Goal: Task Accomplishment & Management: Complete application form

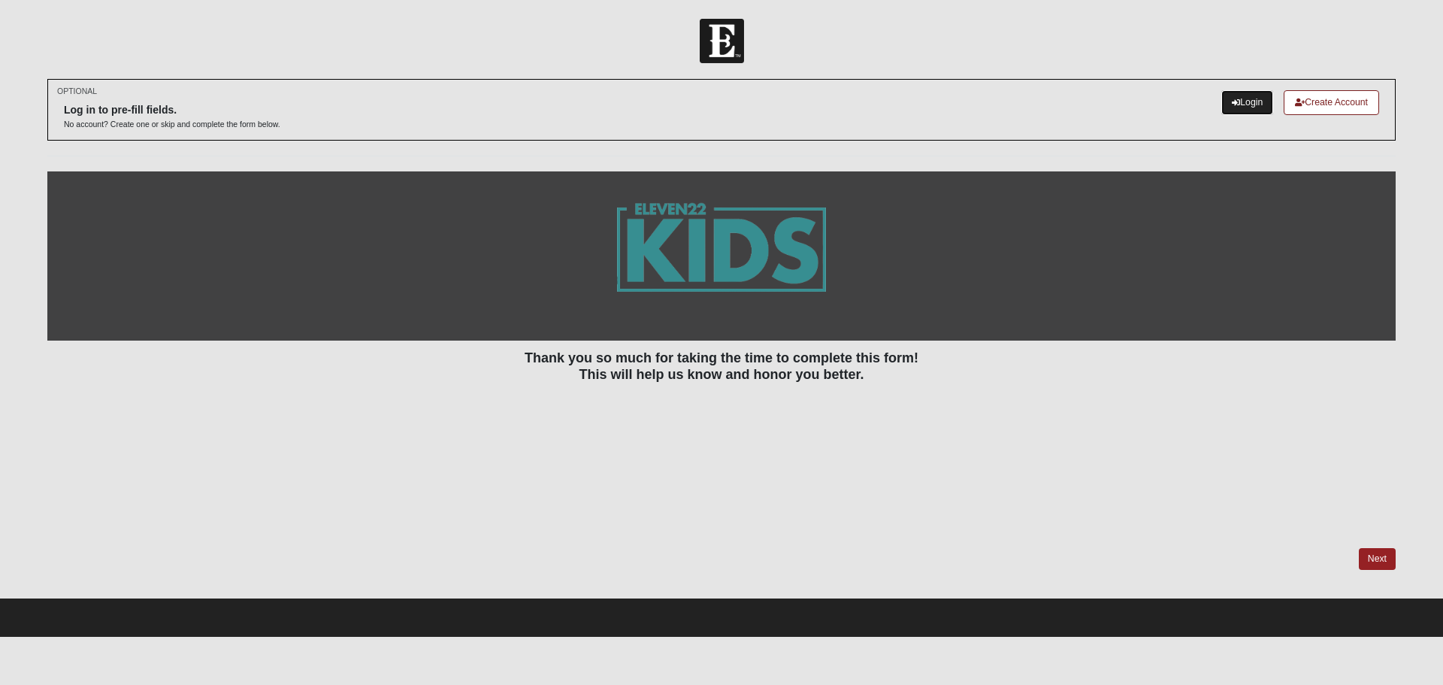
click at [1248, 92] on link "Login" at bounding box center [1247, 102] width 52 height 25
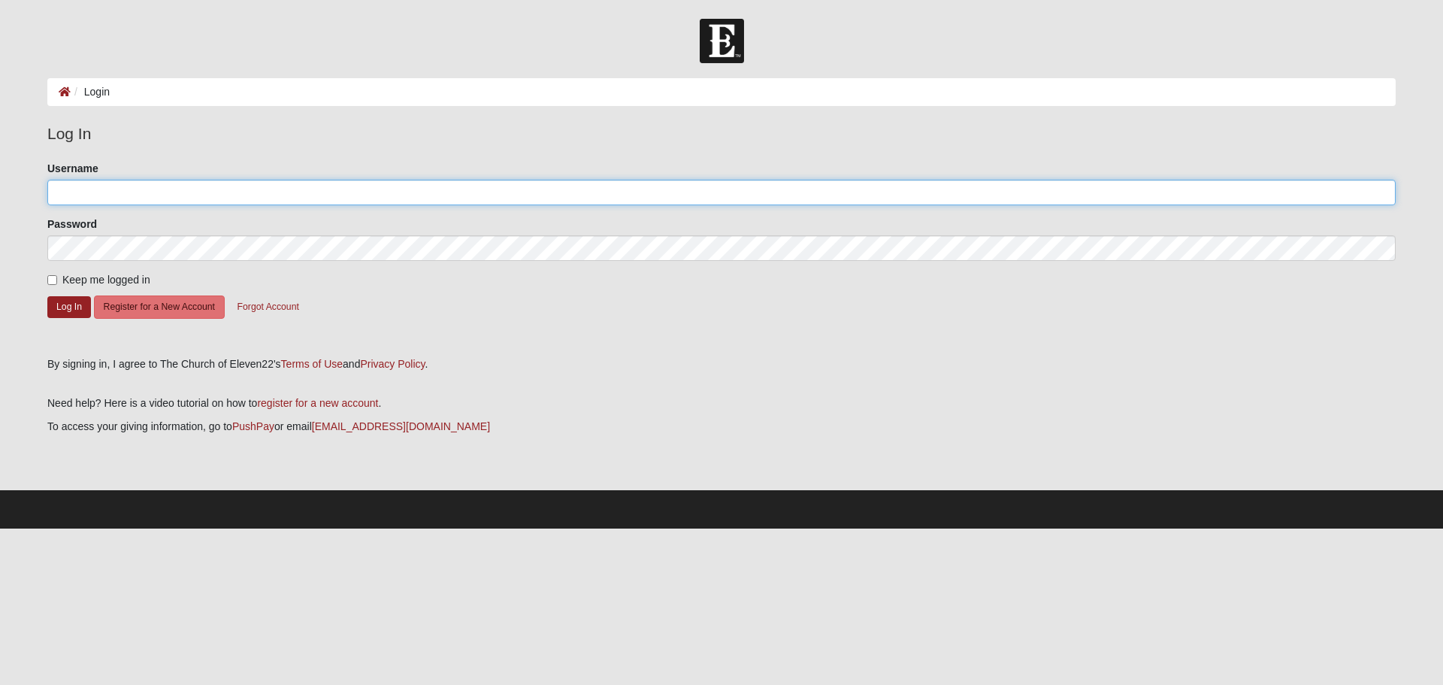
click at [271, 194] on input "Username" at bounding box center [721, 193] width 1348 height 26
type input "RachelLeigh"
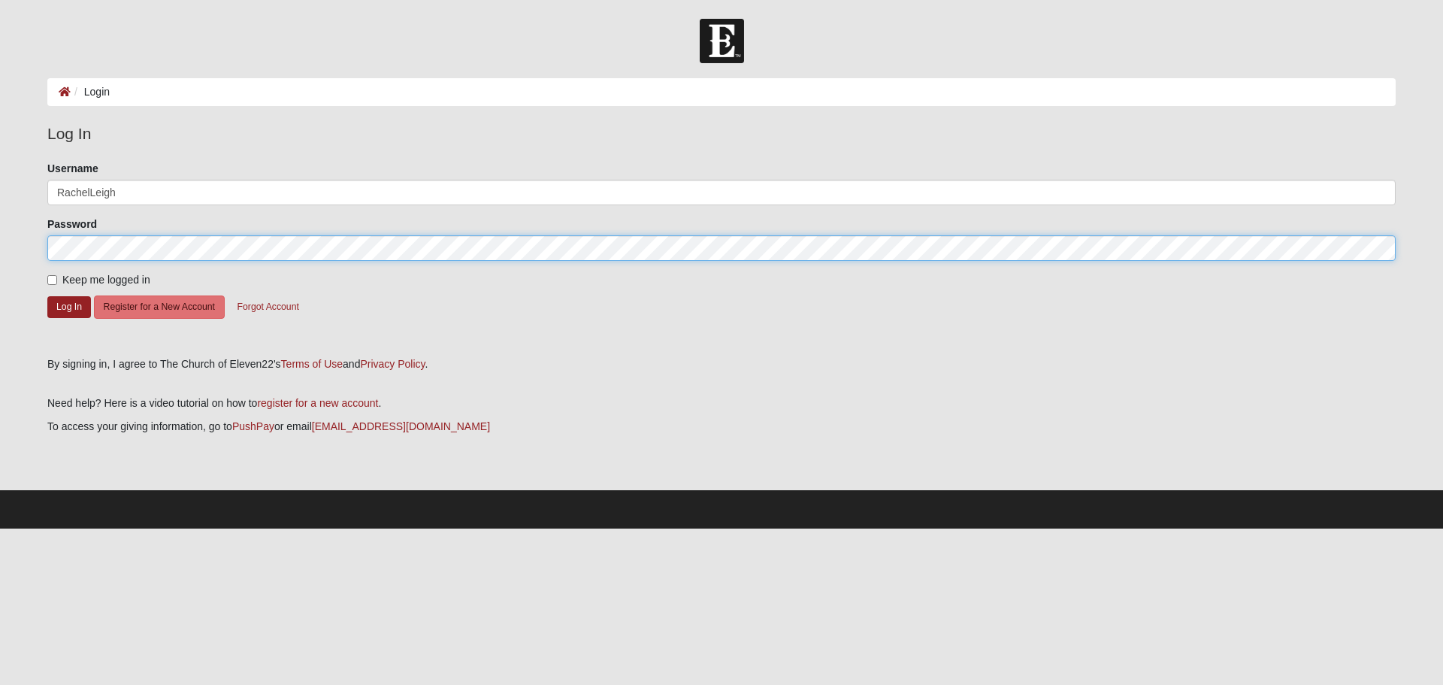
click at [47, 296] on button "Log In" at bounding box center [69, 307] width 44 height 22
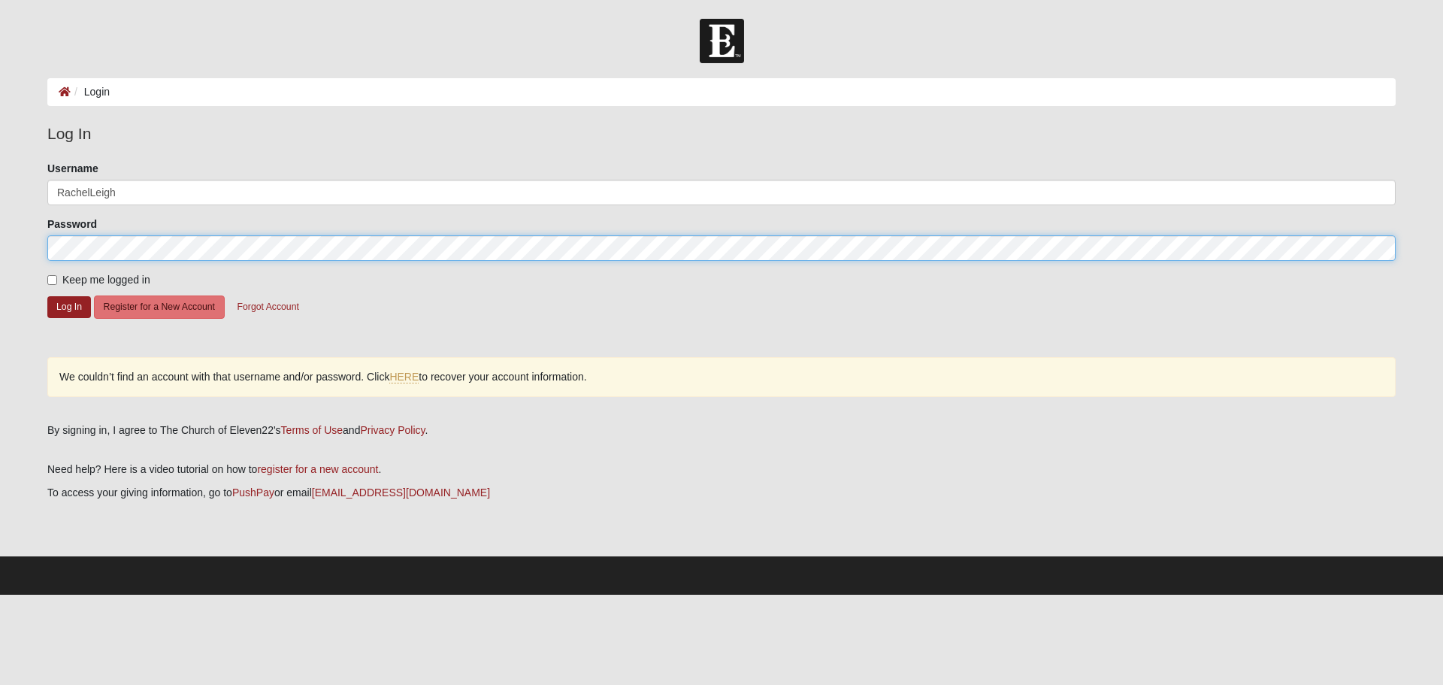
click at [0, 219] on form "Log In Login Login Error Log In Please correct the following: Username RachelLe…" at bounding box center [721, 307] width 1443 height 576
click at [47, 296] on button "Log In" at bounding box center [69, 307] width 44 height 22
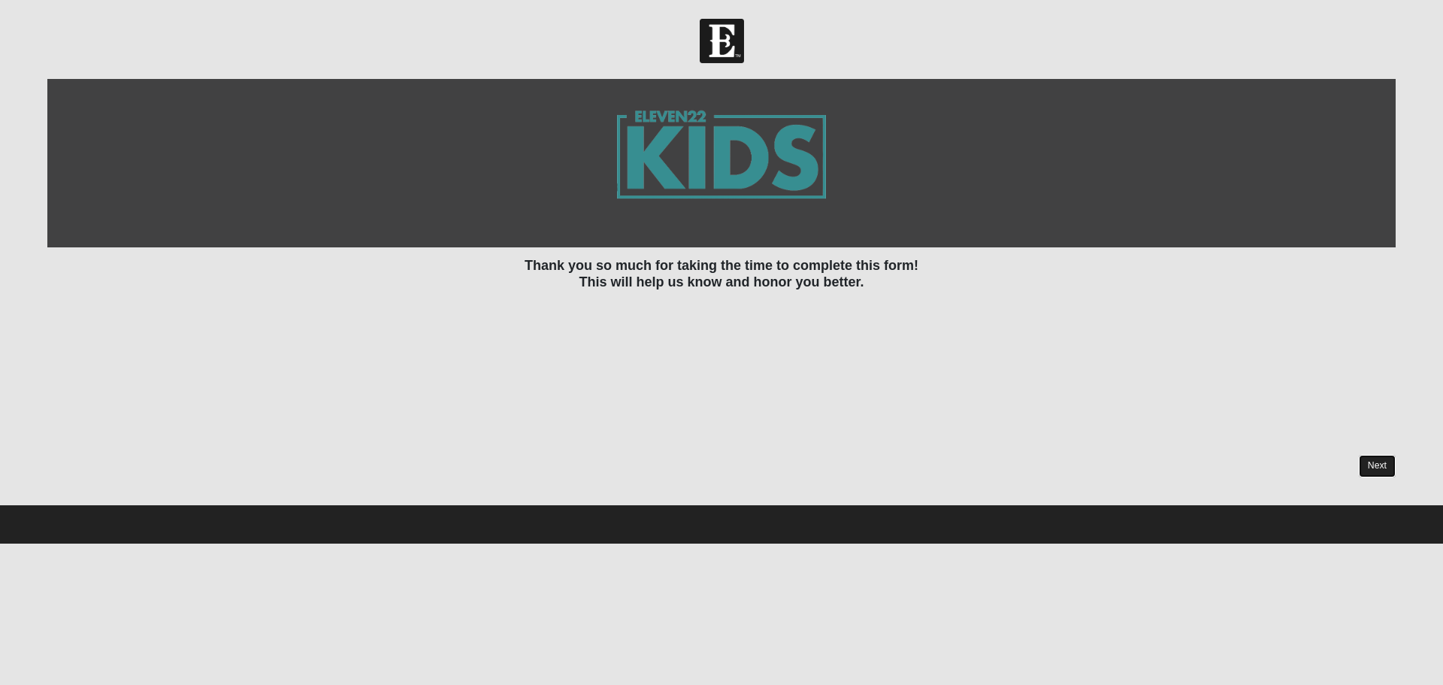
click at [1376, 463] on link "Next" at bounding box center [1377, 466] width 37 height 22
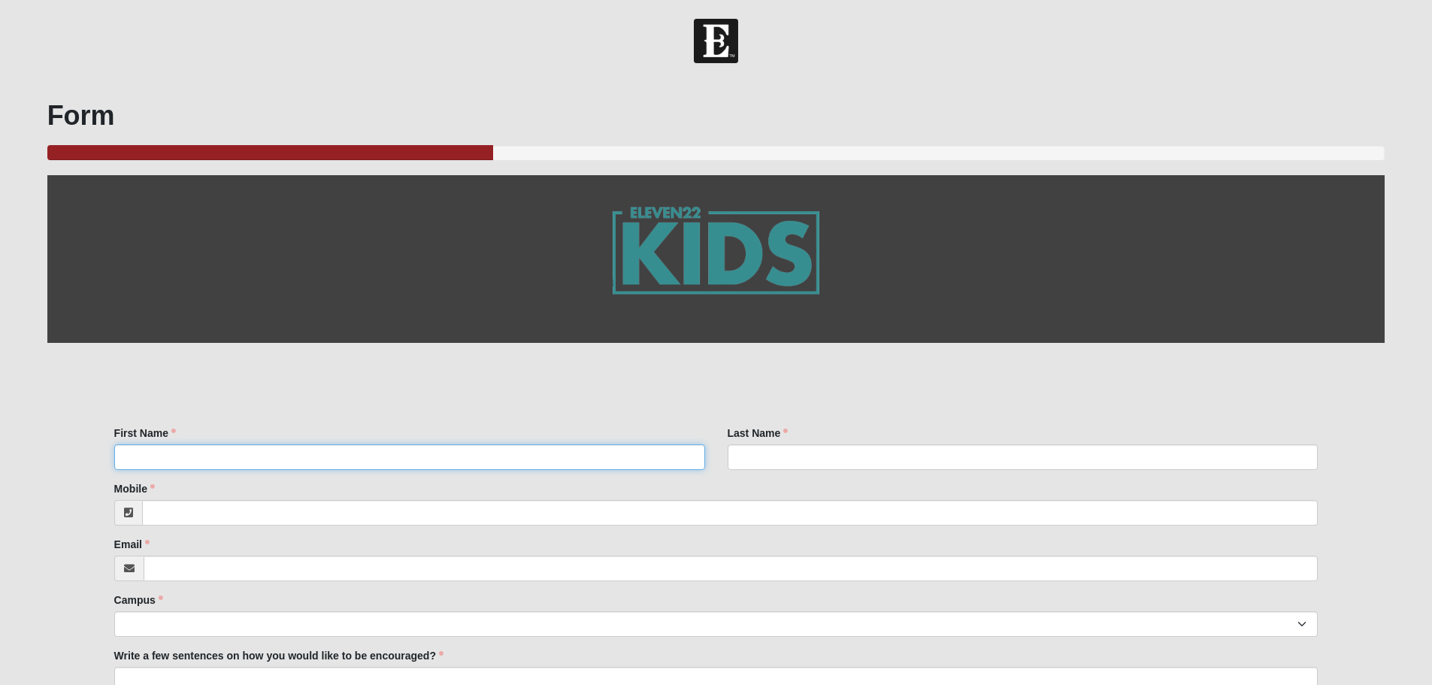
click at [266, 455] on input "First Name" at bounding box center [409, 457] width 591 height 26
type input "[PERSON_NAME]"
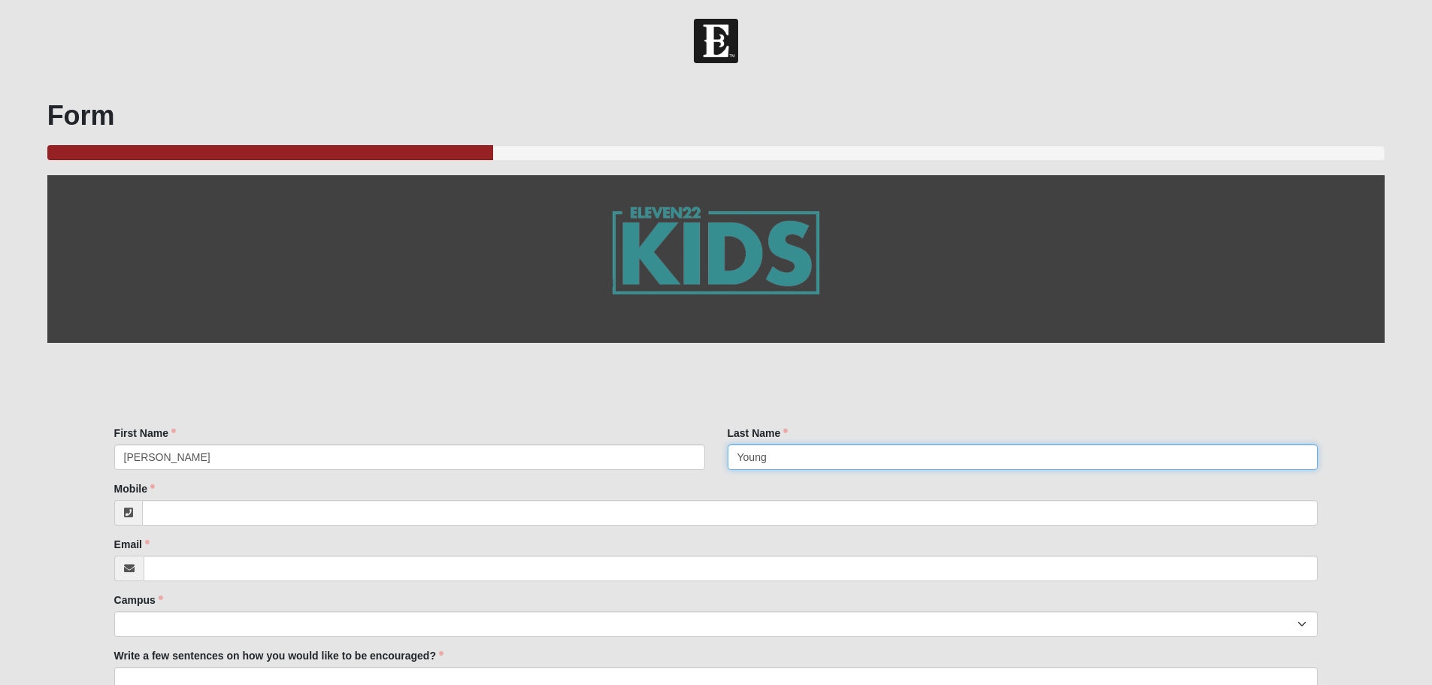
type input "Young"
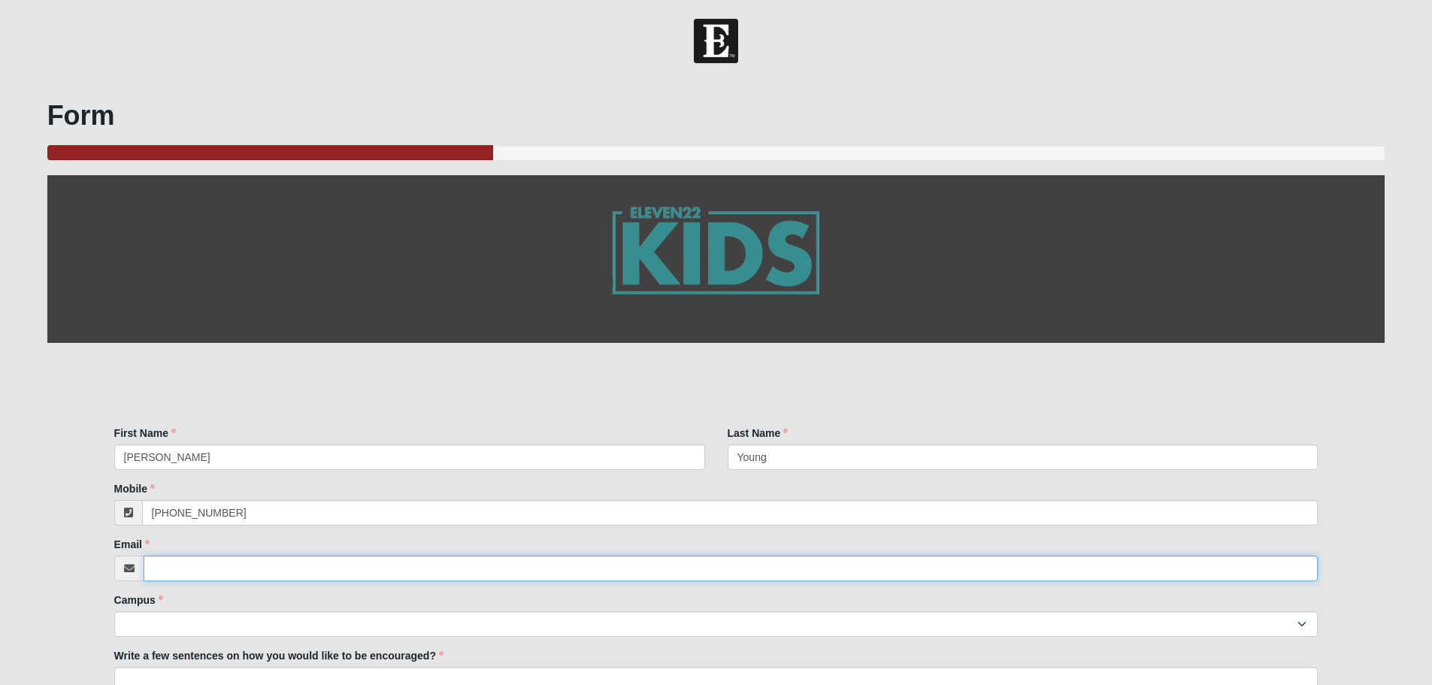
type input "[PHONE_NUMBER]"
click at [247, 566] on input "Email" at bounding box center [731, 568] width 1175 height 26
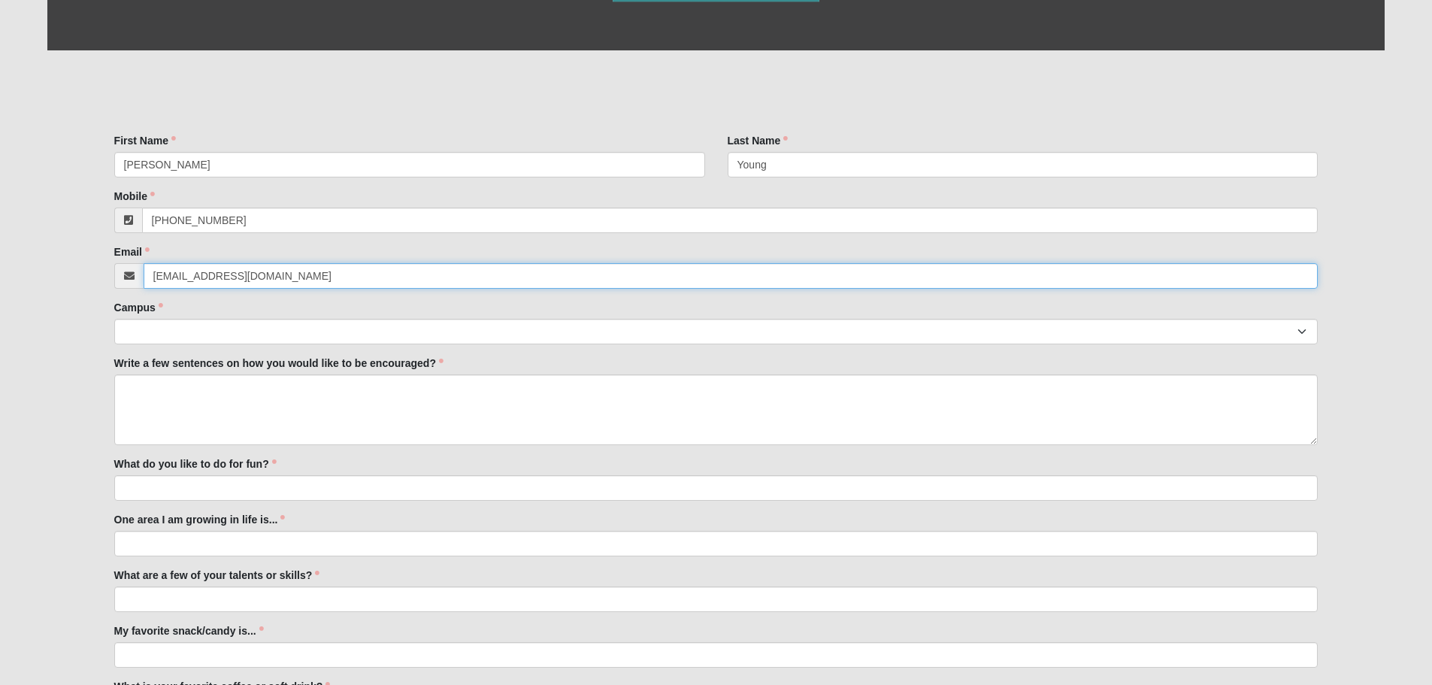
scroll to position [301, 0]
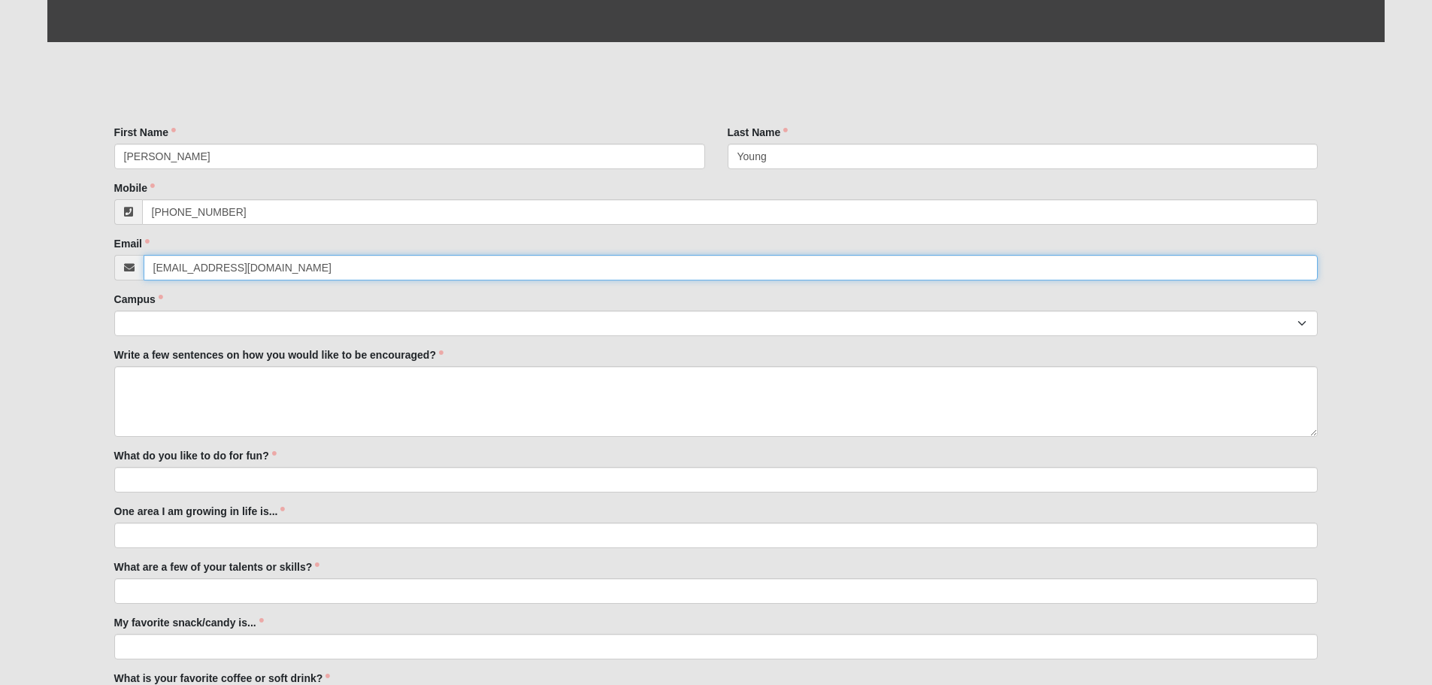
type input "[EMAIL_ADDRESS][DOMAIN_NAME]"
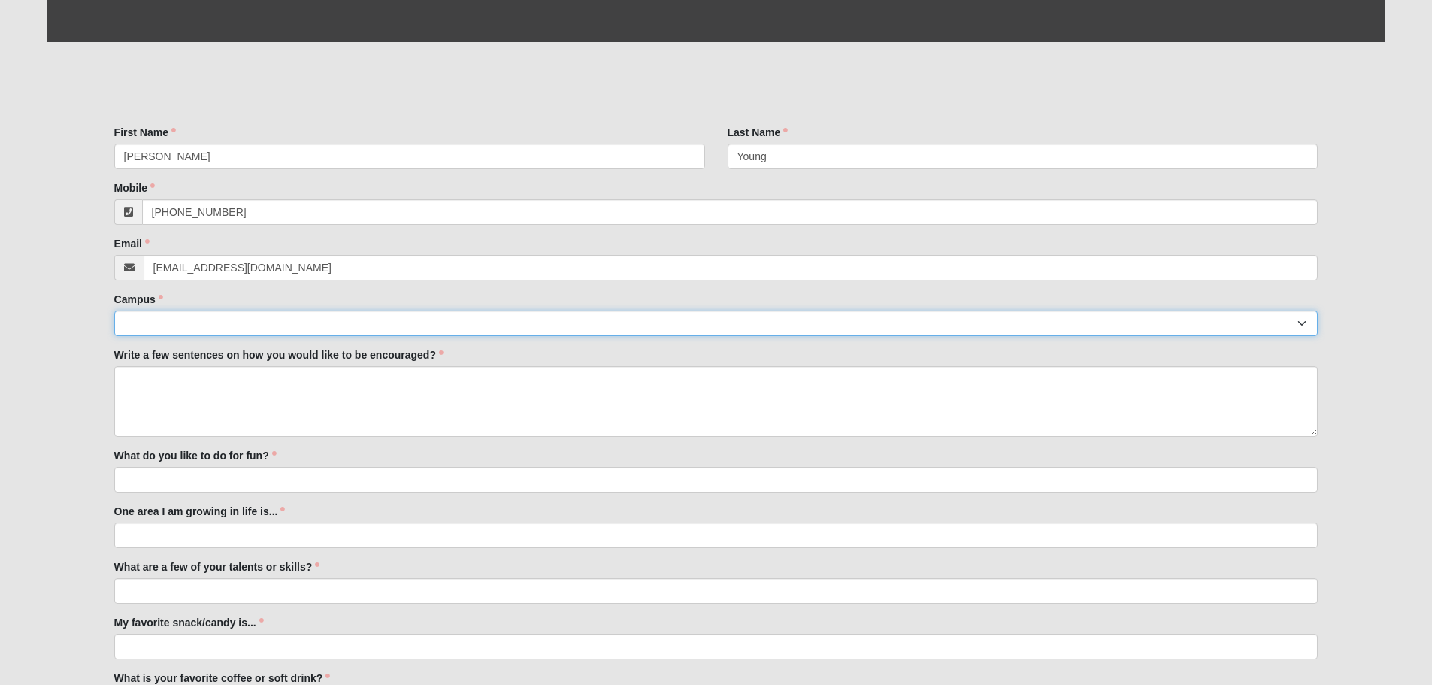
click at [198, 312] on select "Arlington Baymeadows Eleven22 Online [PERSON_NAME][GEOGRAPHIC_DATA] Jesup [GEOG…" at bounding box center [716, 323] width 1204 height 26
select select "21"
click at [114, 310] on select "Arlington Baymeadows Eleven22 Online [PERSON_NAME][GEOGRAPHIC_DATA] Jesup [GEOG…" at bounding box center [716, 323] width 1204 height 26
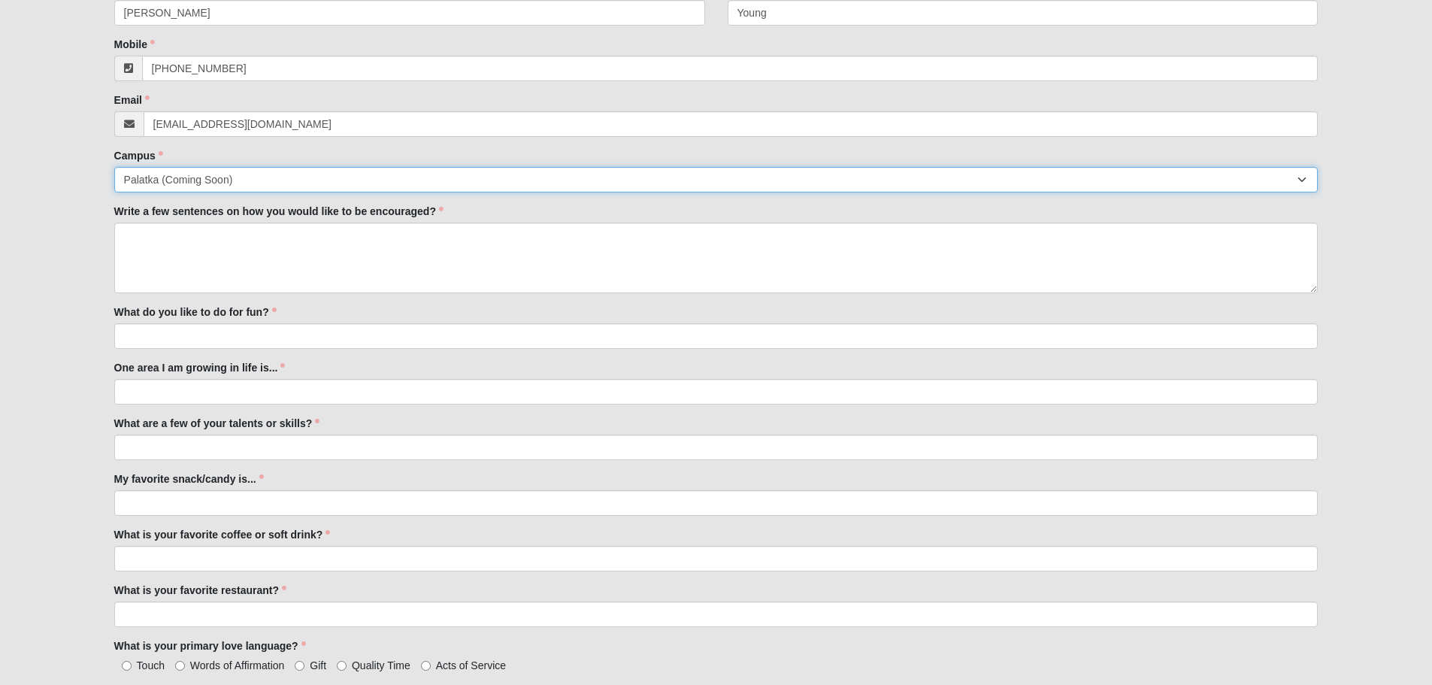
scroll to position [451, 0]
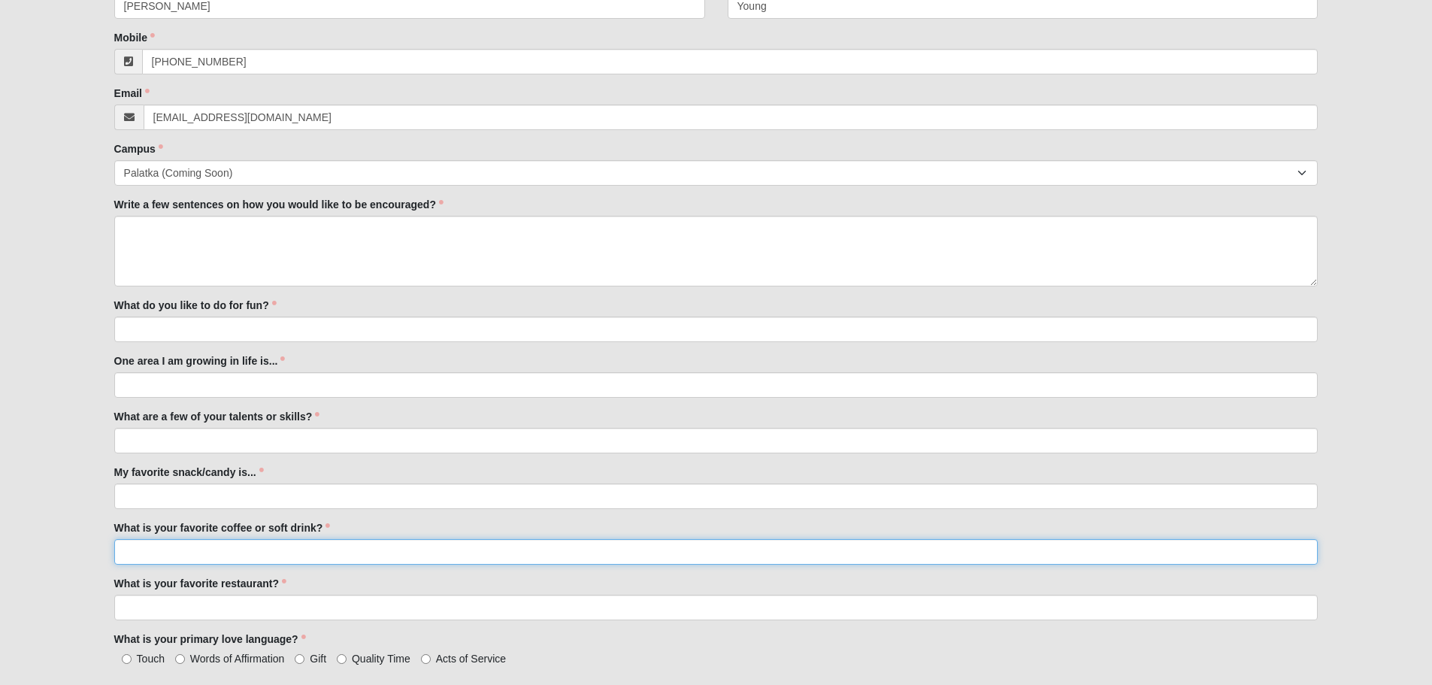
click at [299, 546] on input "What is your favorite coffee or soft drink?" at bounding box center [716, 552] width 1204 height 26
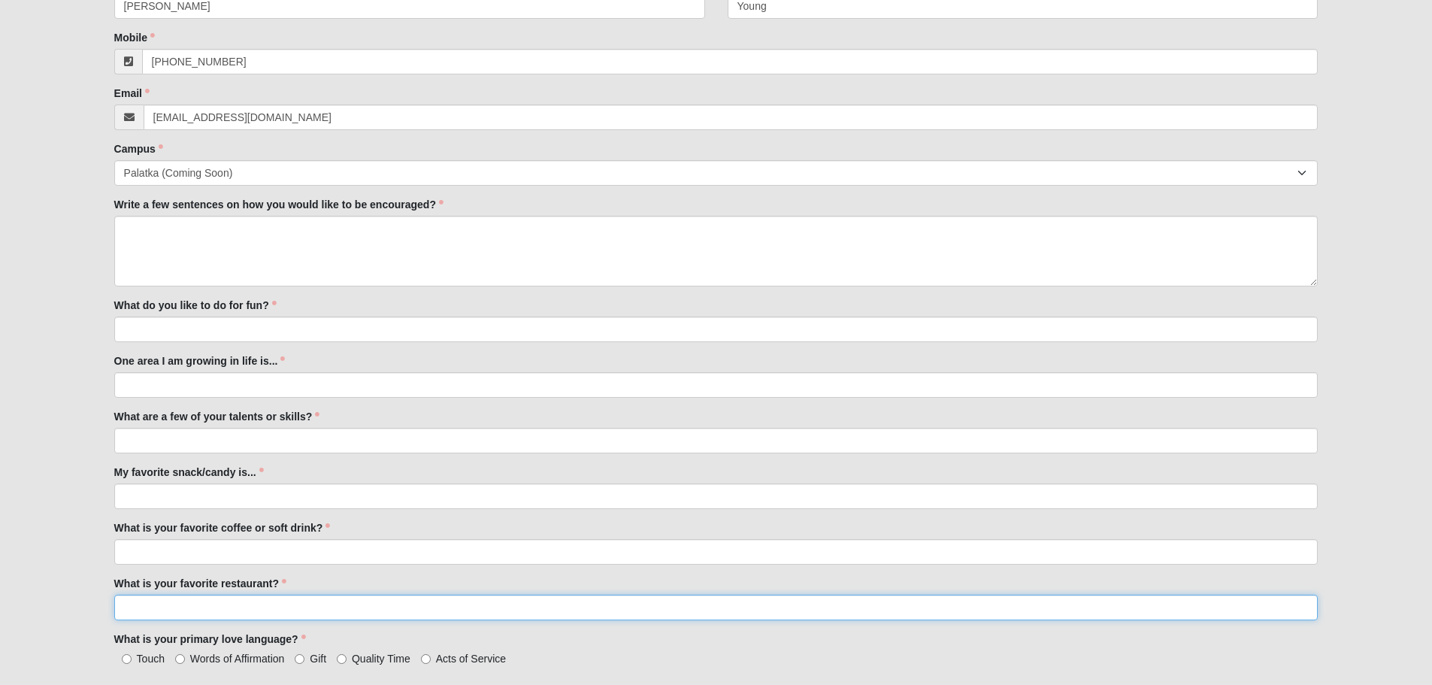
click at [274, 607] on input "What is your favorite restaurant?" at bounding box center [716, 608] width 1204 height 26
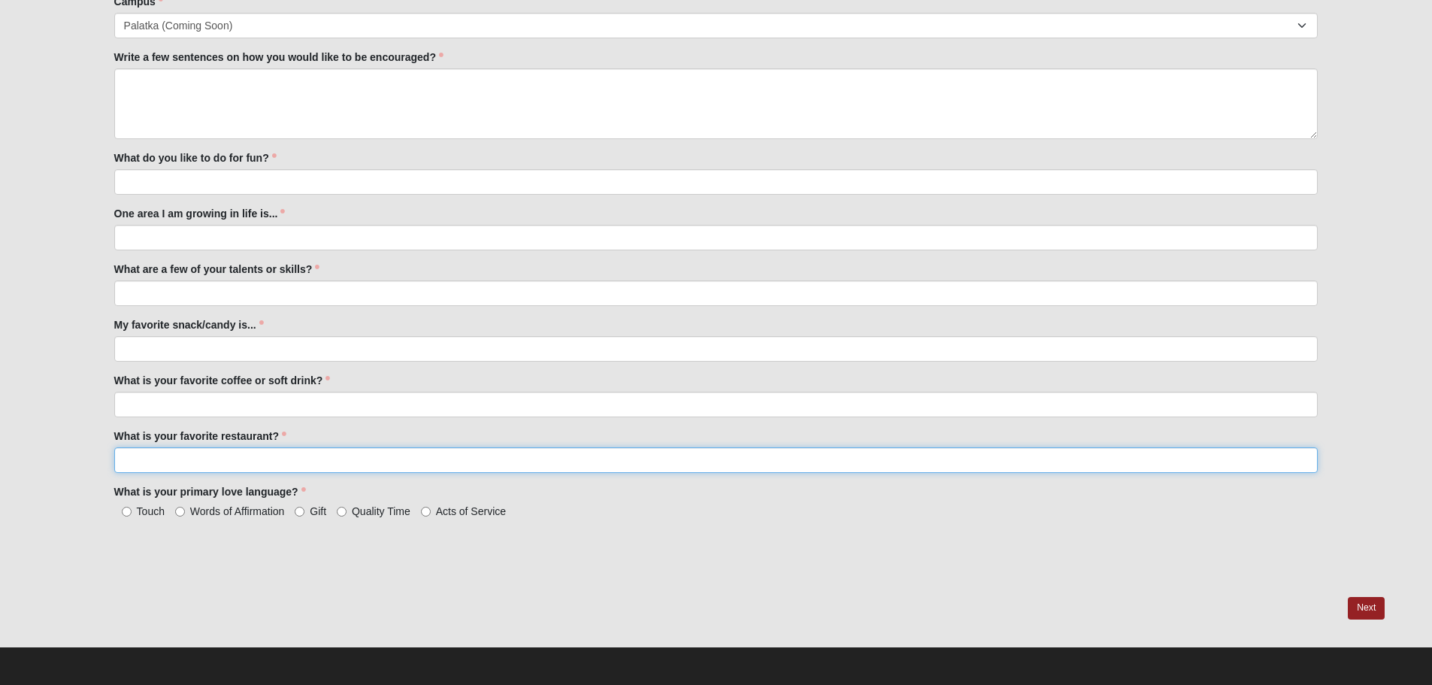
scroll to position [599, 0]
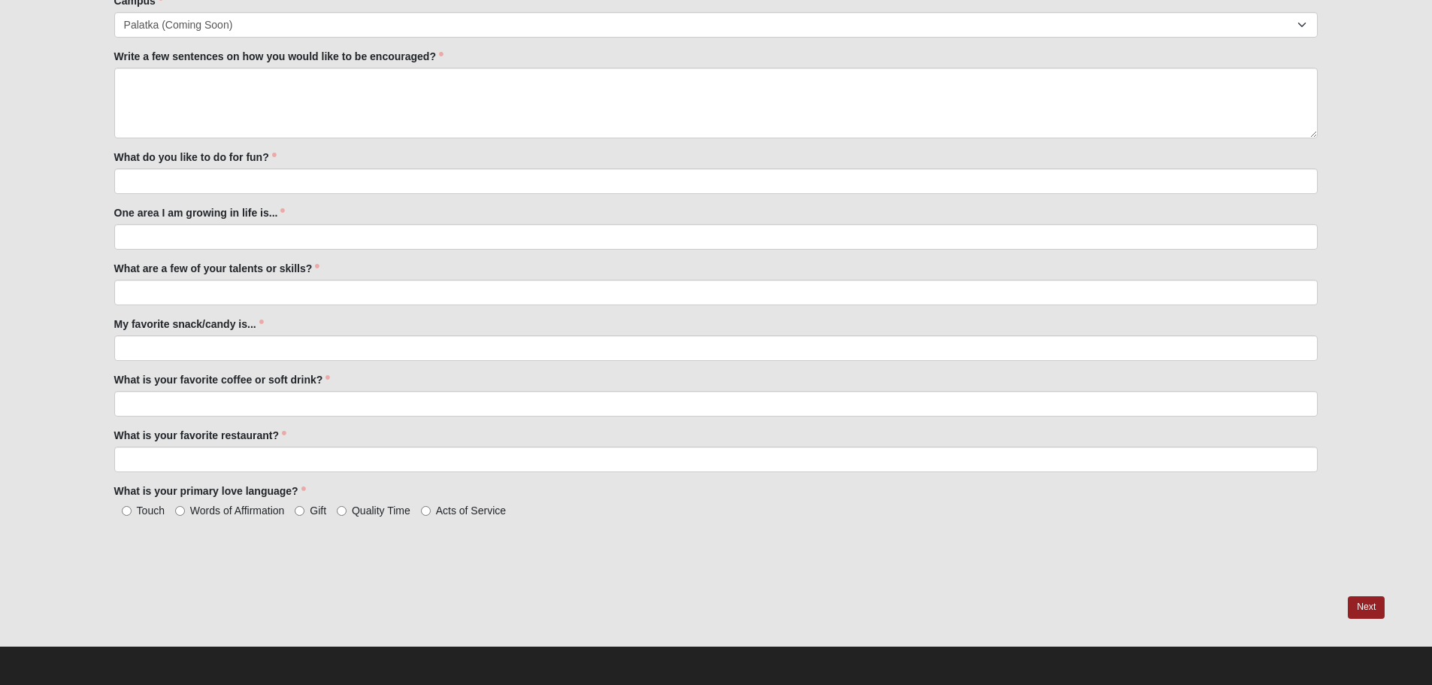
click at [227, 510] on span "Words of Affirmation" at bounding box center [237, 510] width 95 height 12
click at [185, 510] on input "Words of Affirmation" at bounding box center [180, 511] width 10 height 10
radio input "true"
click at [140, 511] on span "Touch" at bounding box center [151, 510] width 28 height 12
click at [132, 511] on input "Touch" at bounding box center [127, 511] width 10 height 10
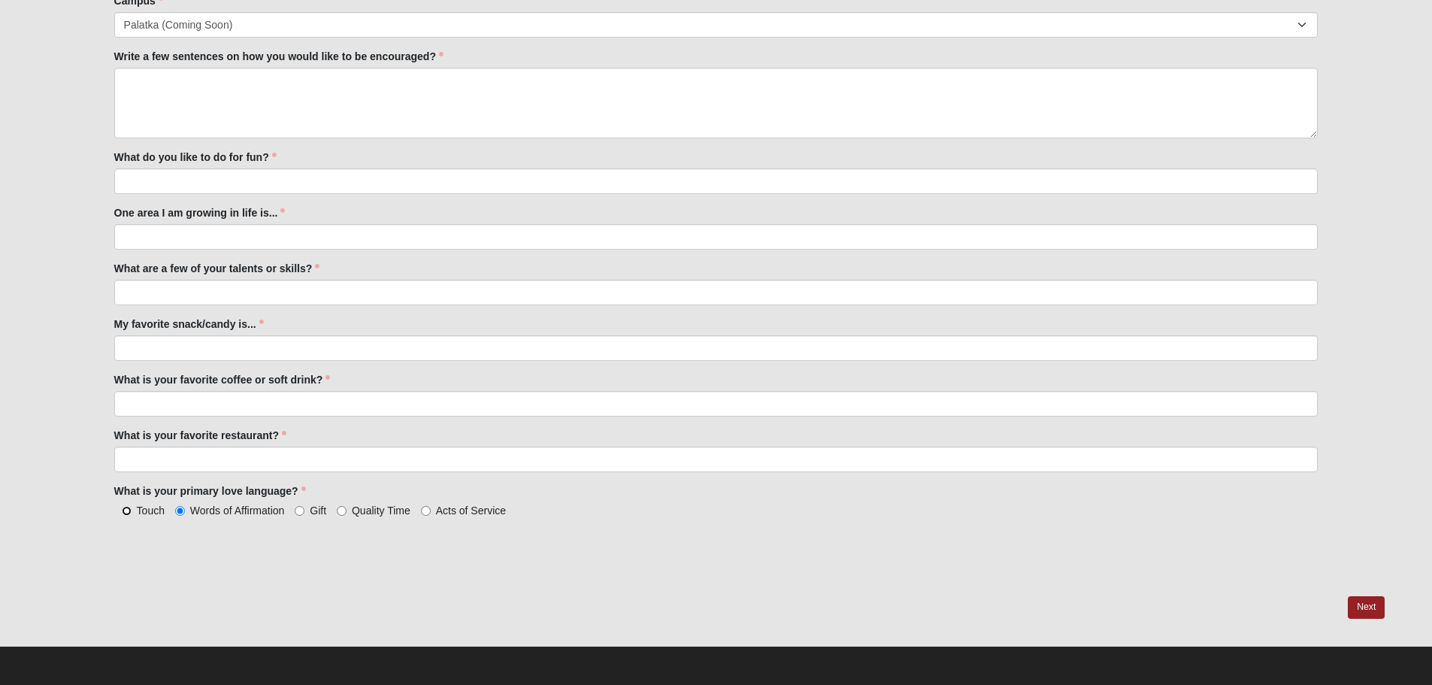
radio input "true"
click at [319, 513] on span "Gift" at bounding box center [318, 510] width 17 height 12
click at [304, 513] on input "Gift" at bounding box center [300, 511] width 10 height 10
radio input "true"
click at [233, 507] on span "Words of Affirmation" at bounding box center [237, 510] width 95 height 12
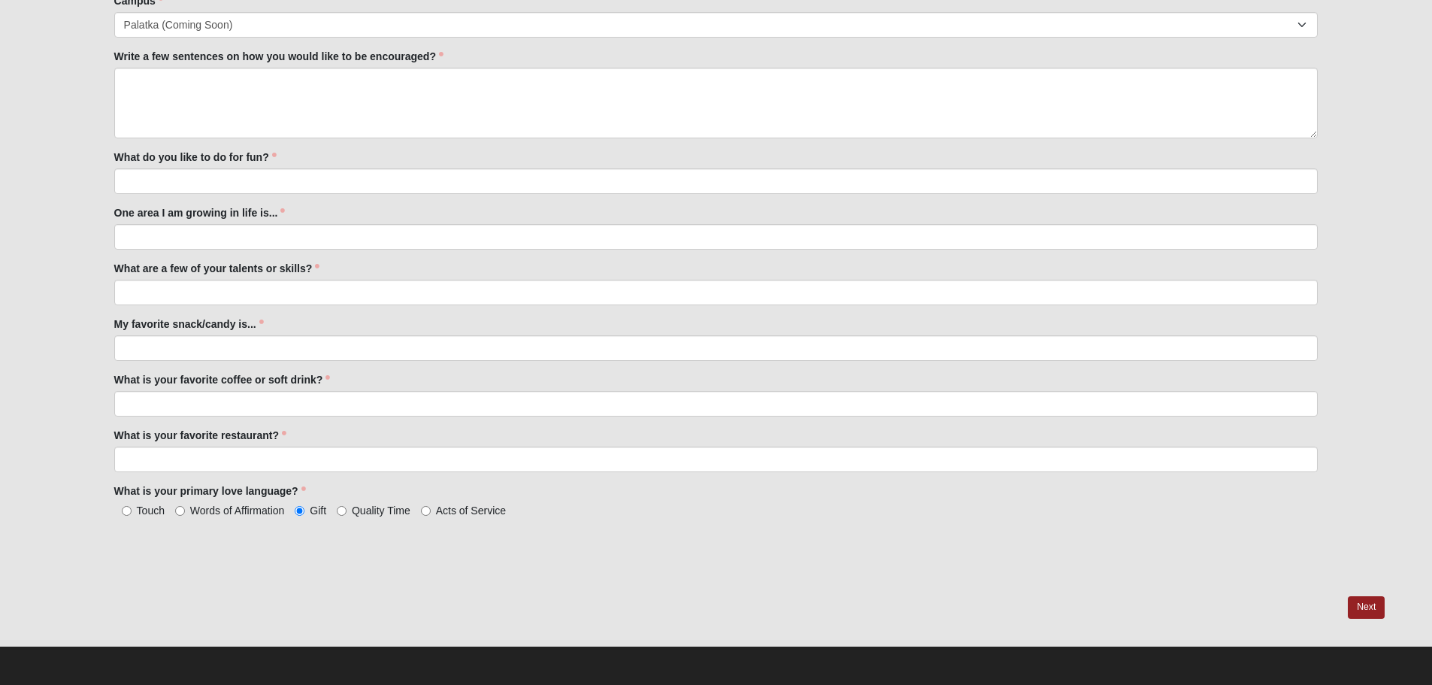
click at [185, 507] on input "Words of Affirmation" at bounding box center [180, 511] width 10 height 10
radio input "true"
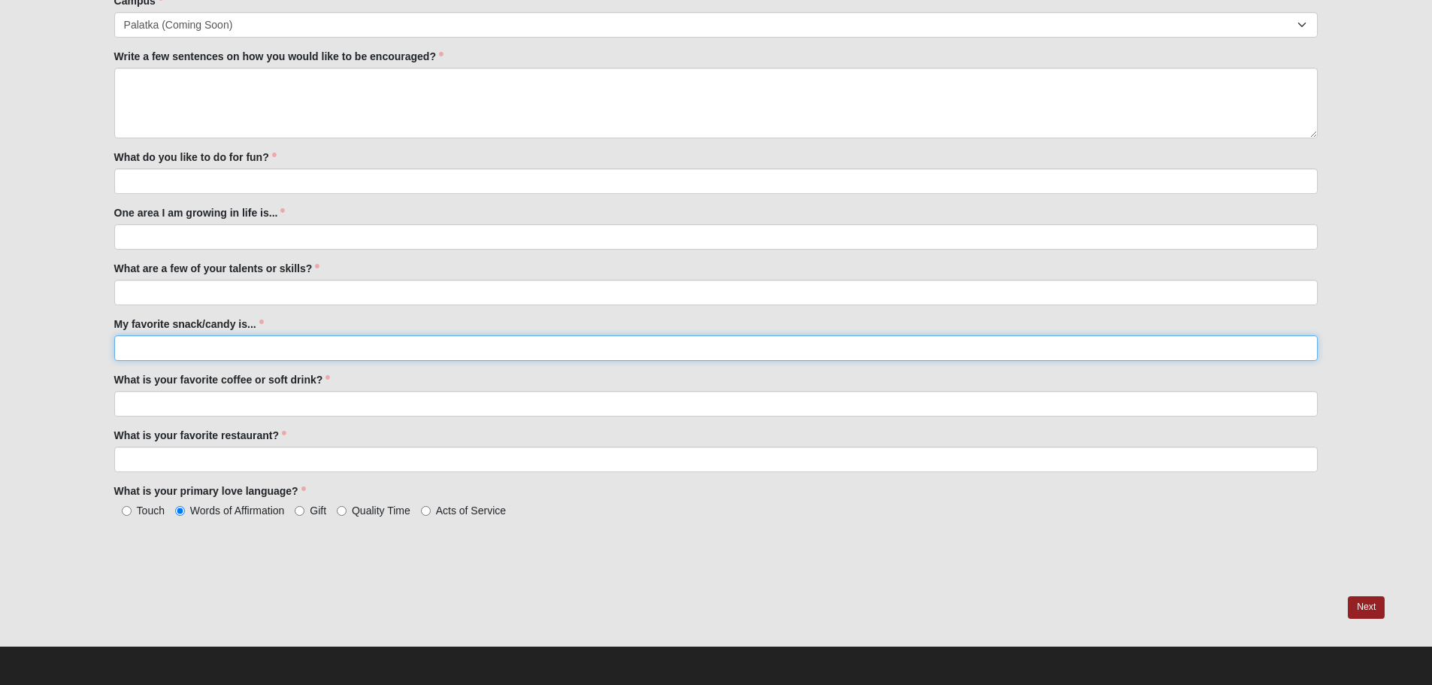
click at [253, 336] on input "My favorite snack/candy is..." at bounding box center [716, 348] width 1204 height 26
type input "C"
click at [316, 347] on input "Kettle salt & Vinegar chips" at bounding box center [716, 348] width 1204 height 26
click at [292, 355] on input "Kettle salt & Vinegar chips, Nerd gummie clusters" at bounding box center [716, 348] width 1204 height 26
click at [413, 356] on input "Kettle salt & Vinegar chips, Nerd gummy clusters" at bounding box center [716, 348] width 1204 height 26
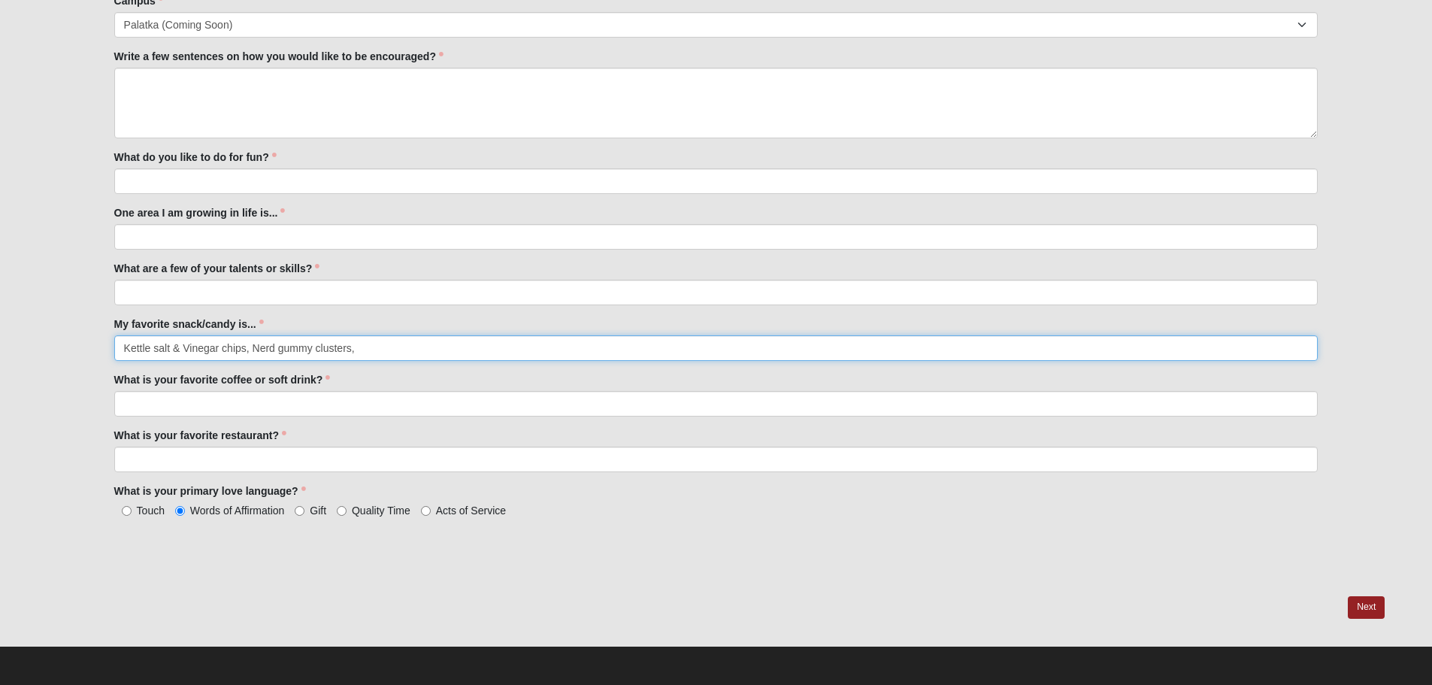
type input "Kettle salt & Vinegar chips, Nerd gummy clusters,"
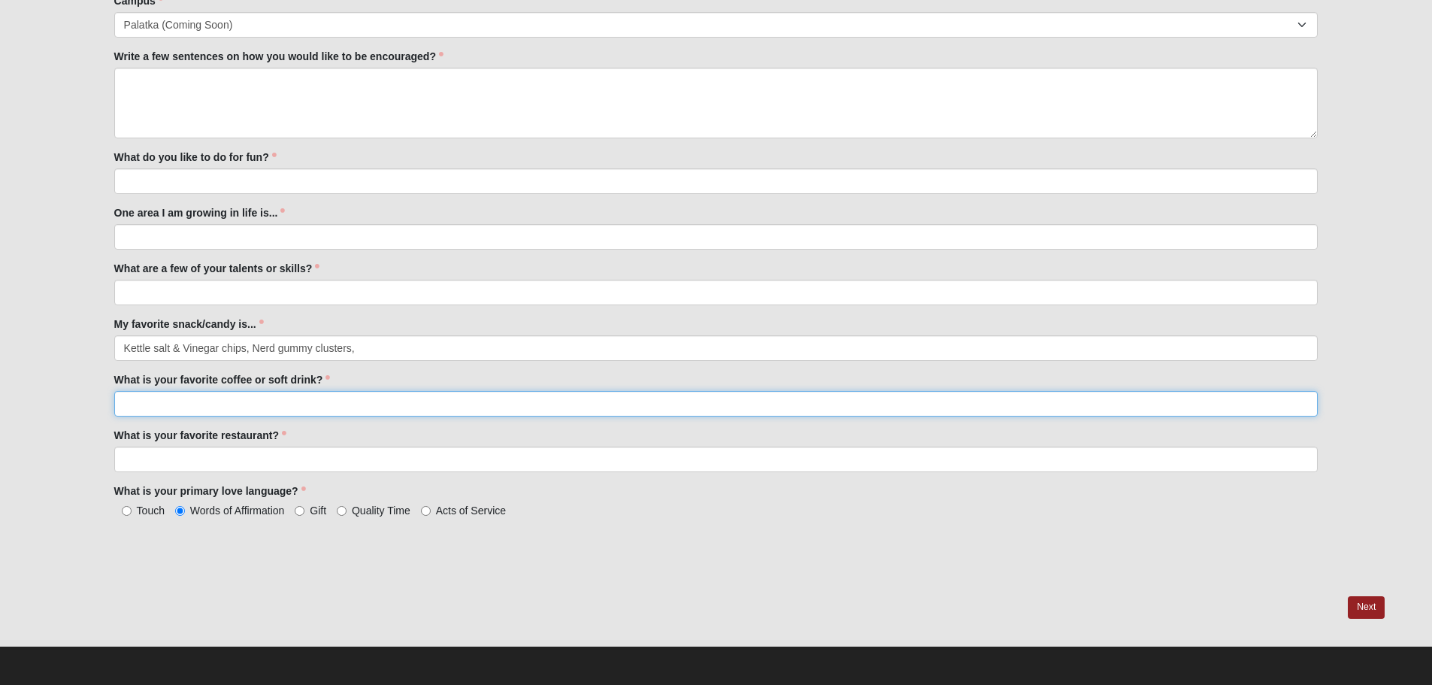
click at [389, 401] on input "What is your favorite coffee or soft drink?" at bounding box center [716, 404] width 1204 height 26
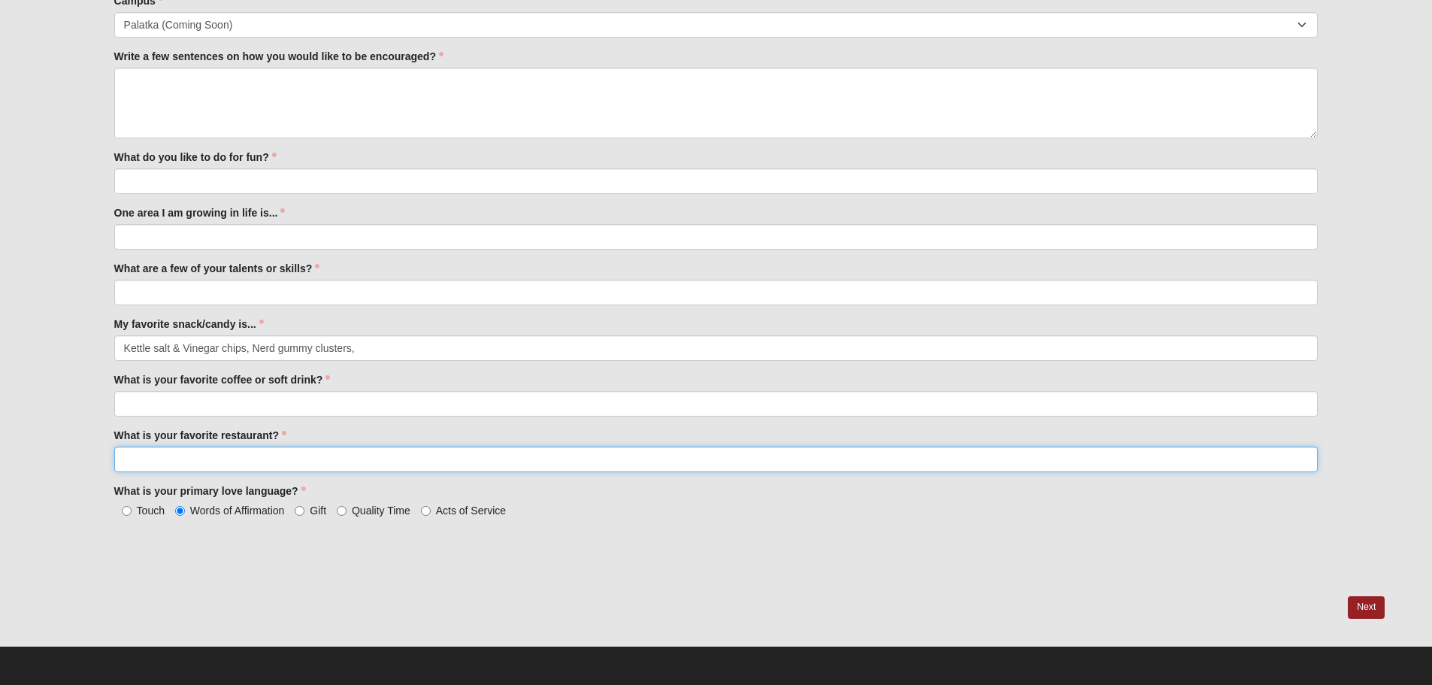
click at [250, 460] on input "What is your favorite restaurant?" at bounding box center [716, 459] width 1204 height 26
type input "Mojo Tacos"
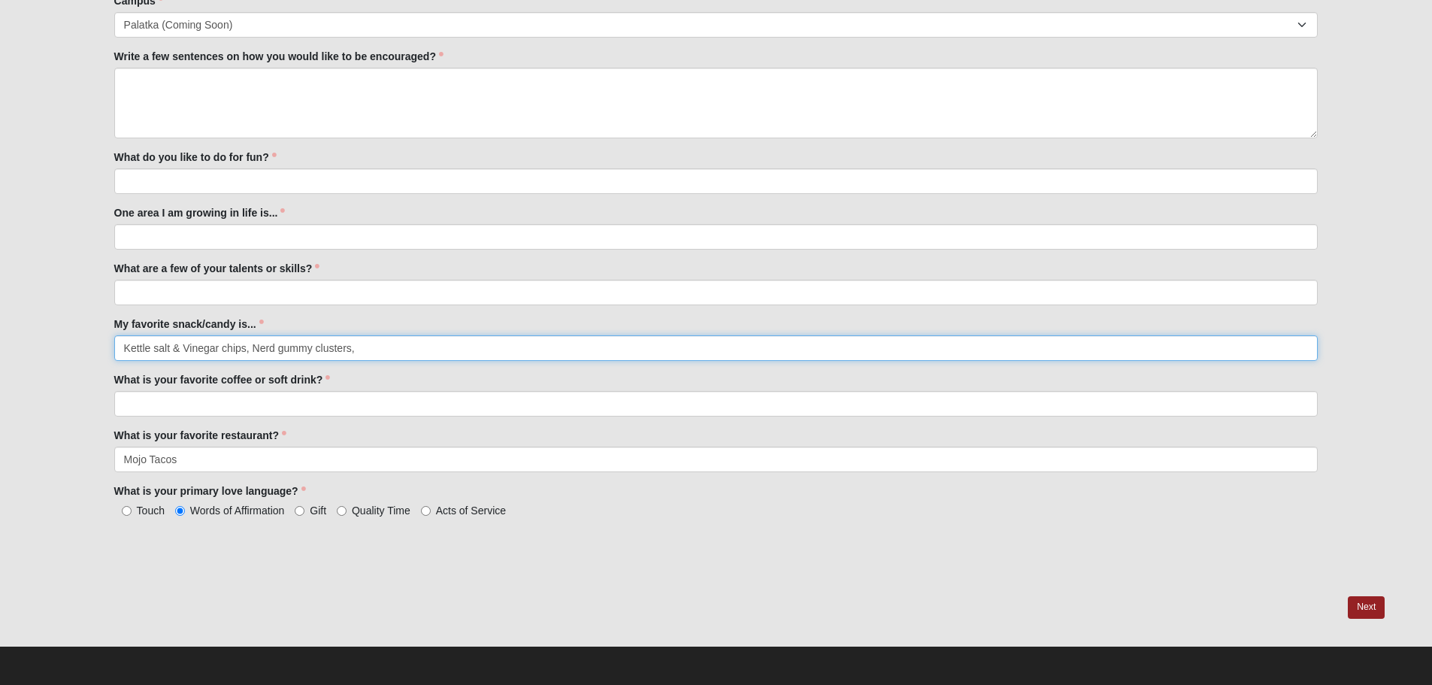
click at [419, 347] on input "Kettle salt & Vinegar chips, Nerd gummy clusters," at bounding box center [716, 348] width 1204 height 26
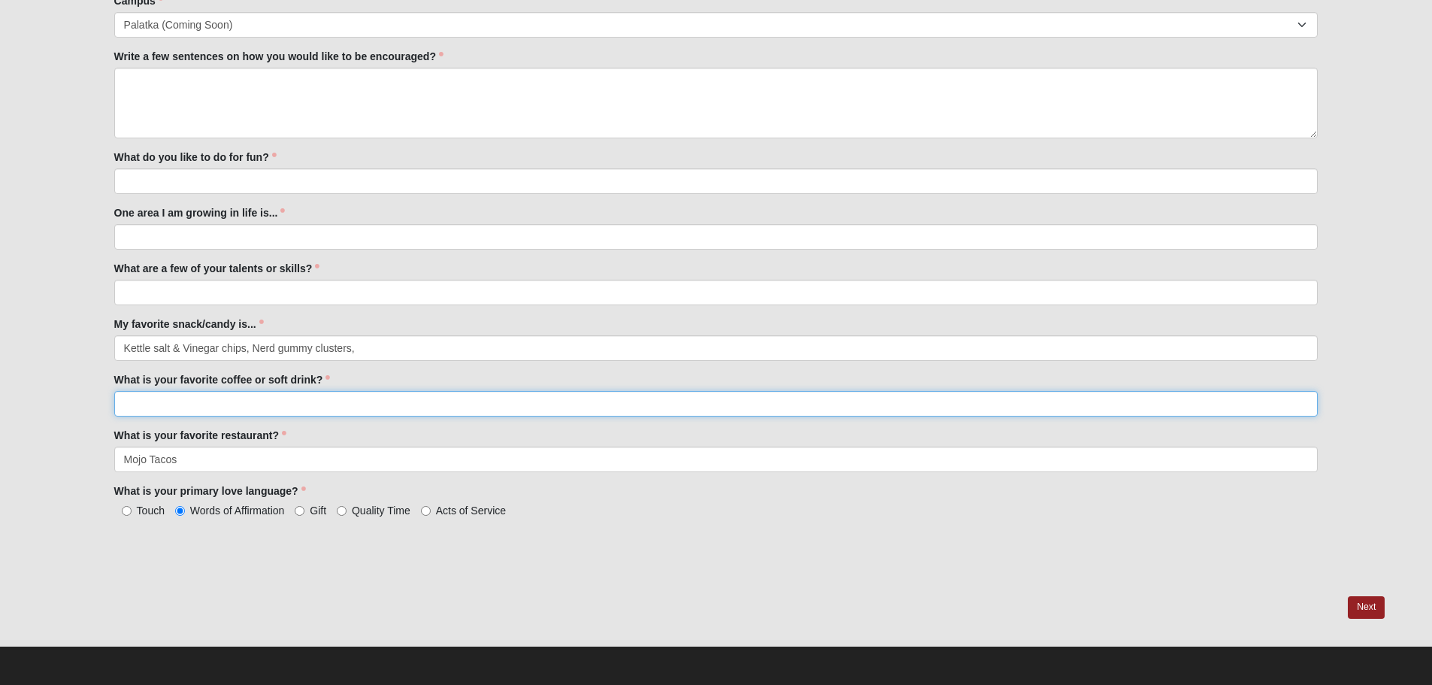
click at [404, 401] on input "What is your favorite coffee or soft drink?" at bounding box center [716, 404] width 1204 height 26
paste input "kookaburra"
type input "kookaburra- Honey Badger ( hot or iced ) / Water"
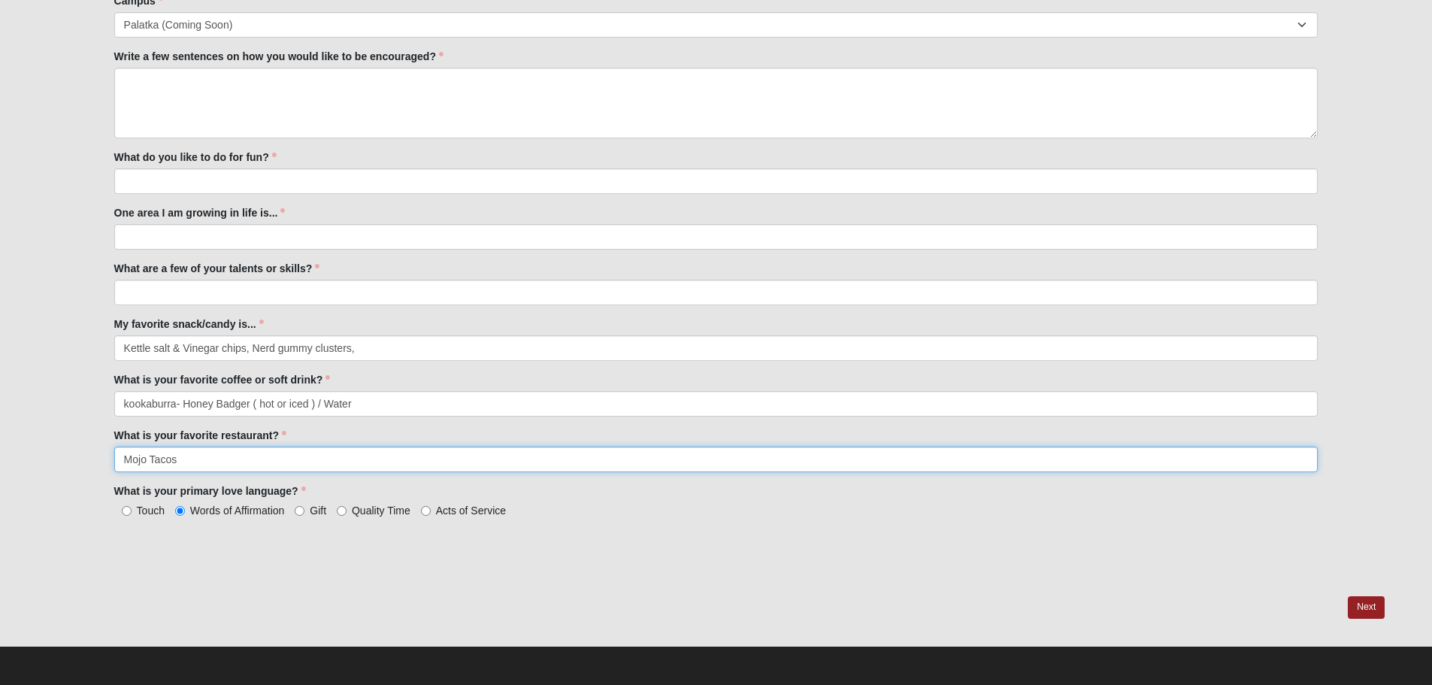
click at [371, 455] on input "Mojo Tacos" at bounding box center [716, 459] width 1204 height 26
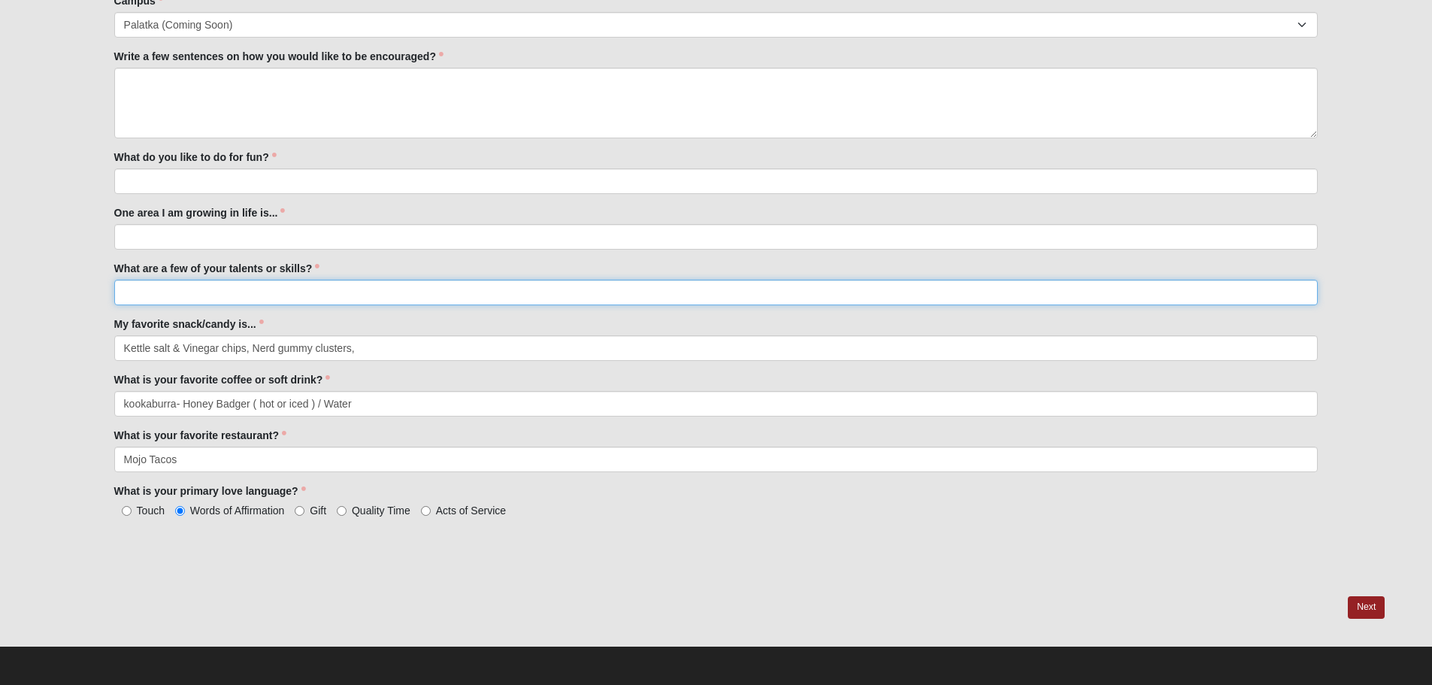
click at [306, 299] on input "What are a few of your talents or skills?" at bounding box center [716, 293] width 1204 height 26
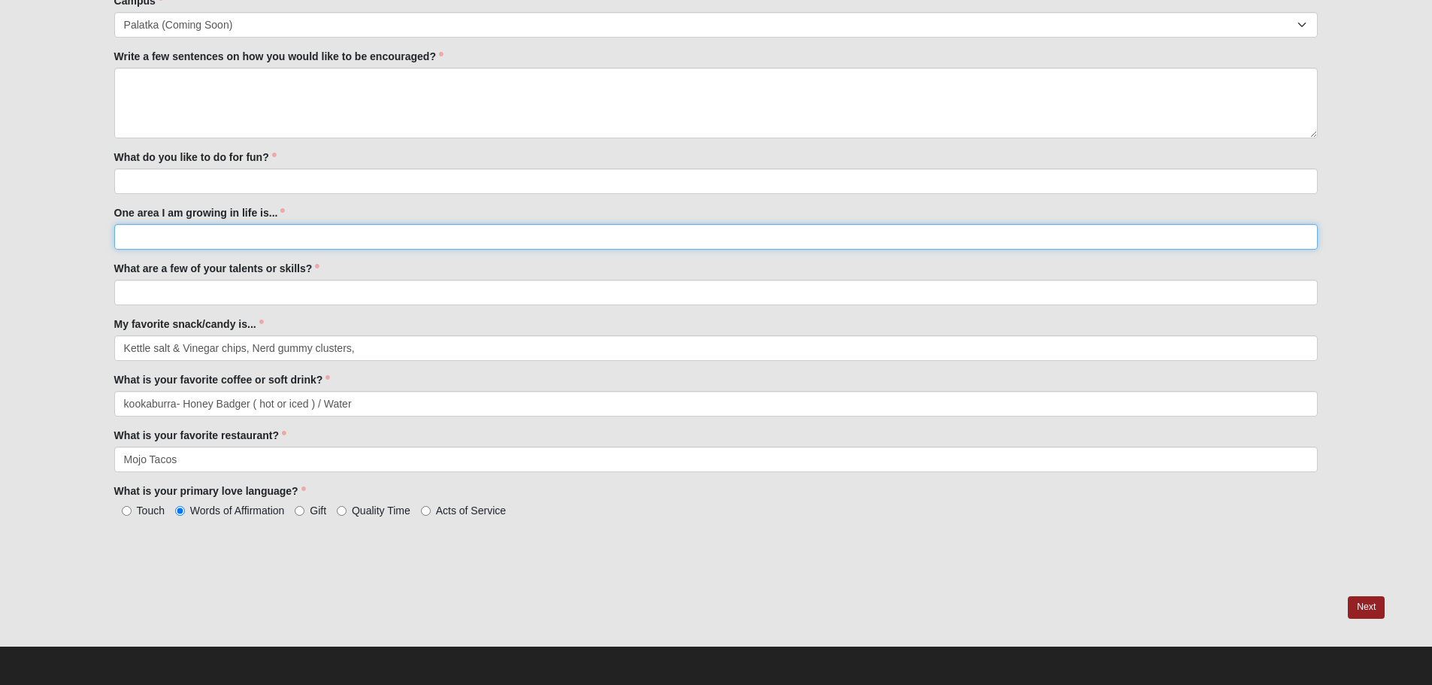
click at [321, 240] on input "One area I am growing in life is..." at bounding box center [716, 237] width 1204 height 26
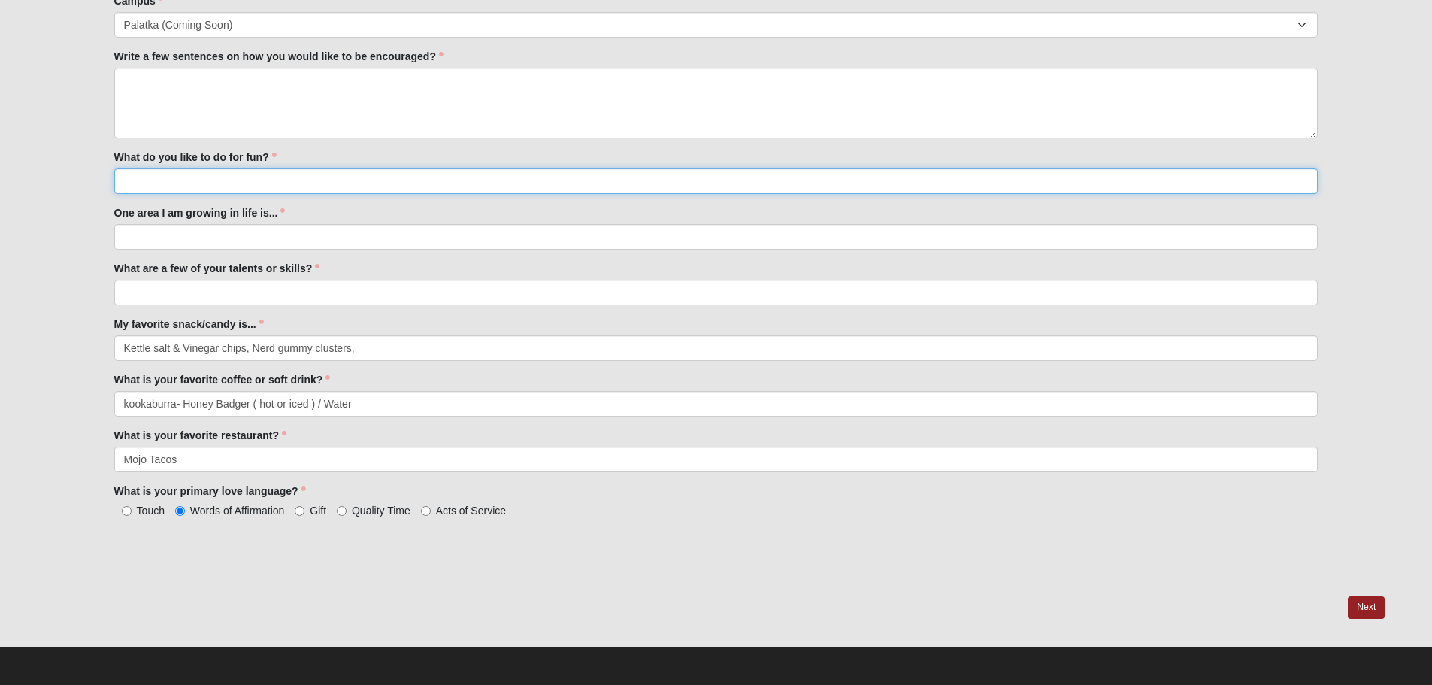
click at [323, 177] on input "What do you like to do for fun?" at bounding box center [716, 181] width 1204 height 26
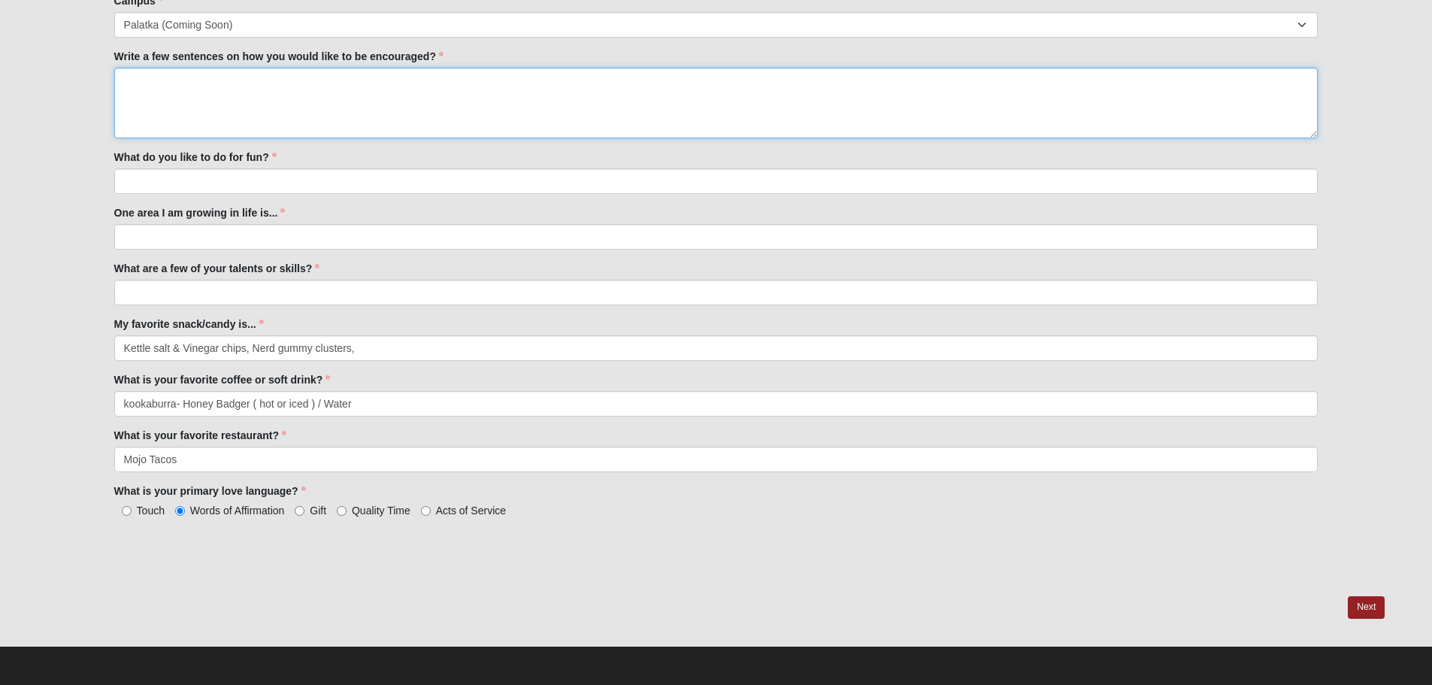
click at [347, 104] on textarea "Write a few sentences on how you would like to be encouraged?" at bounding box center [716, 103] width 1204 height 71
click at [299, 109] on textarea "Write a few sentences on how you would like to be encouraged?" at bounding box center [716, 103] width 1204 height 71
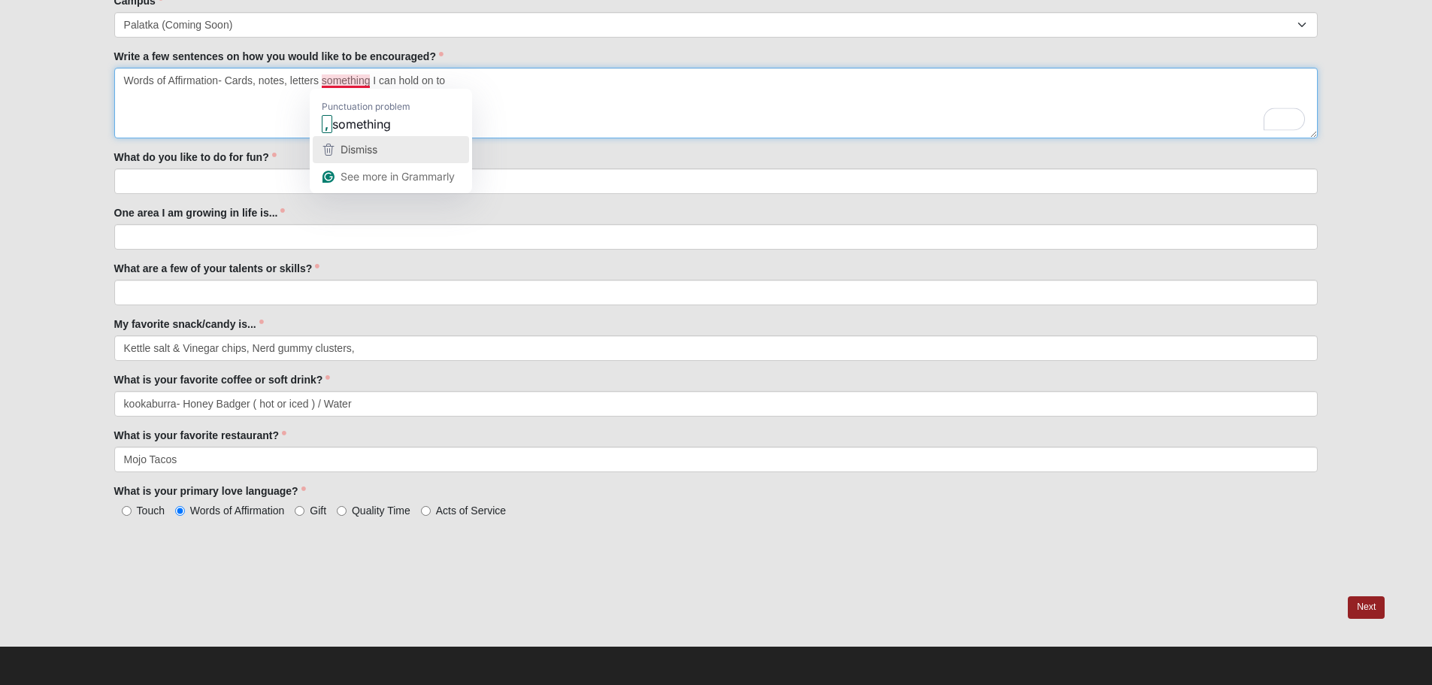
click at [383, 143] on div "Dismiss" at bounding box center [390, 149] width 143 height 23
click at [353, 80] on textarea "Words of Affirmation- Cards, notes, letters something I can hold on to" at bounding box center [716, 103] width 1204 height 71
click at [472, 108] on textarea "Words of Affirmation- Cards, notes, letters something I can hold on to" at bounding box center [716, 103] width 1204 height 71
click at [317, 80] on textarea "Words of Affirmation- Cards, notes, letters something I can hold on to" at bounding box center [716, 103] width 1204 height 71
click at [500, 80] on textarea "Words of Affirmation- Cards, notes- something I can hold on to" at bounding box center [716, 103] width 1204 height 71
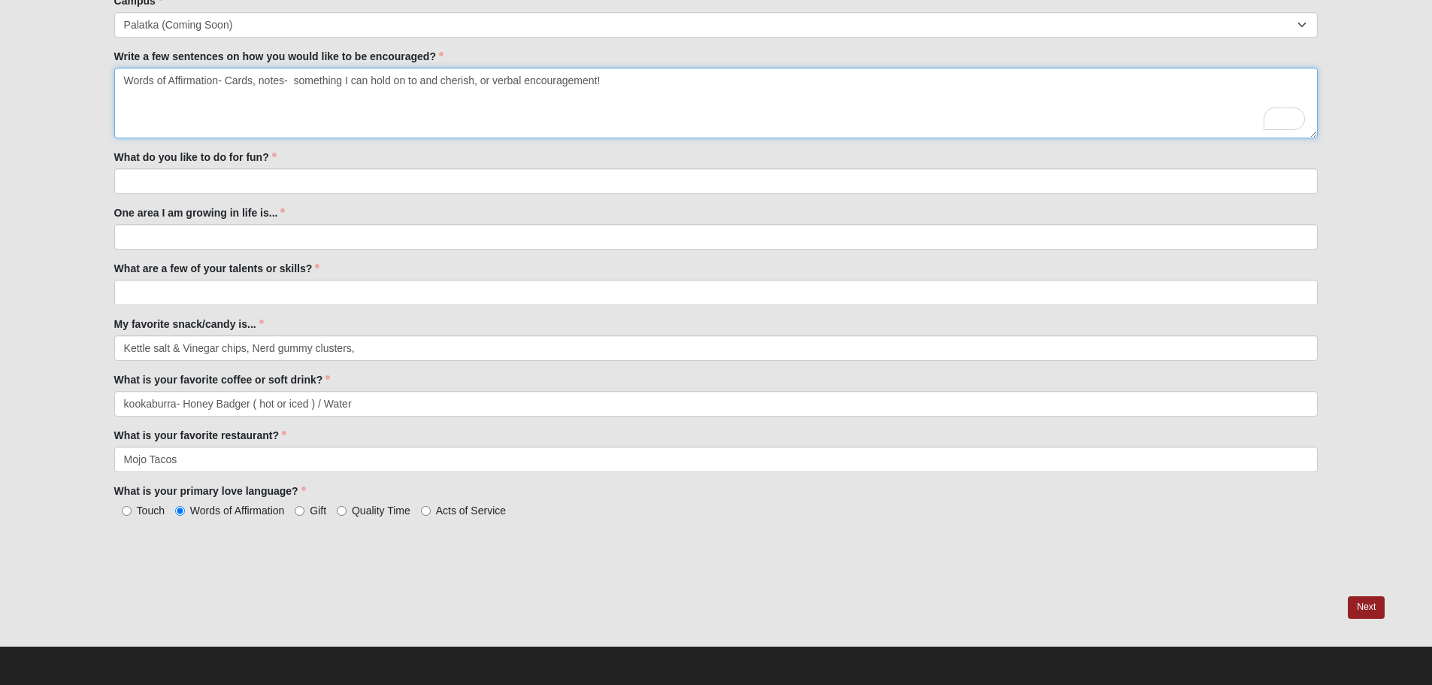
click at [611, 77] on textarea "Words of Affirmation- Cards, notes- something I can hold on to and cherish, or …" at bounding box center [716, 103] width 1204 height 71
type textarea "Words of Affirmation- Cards, notes- something I can hold on to and cherish, or …"
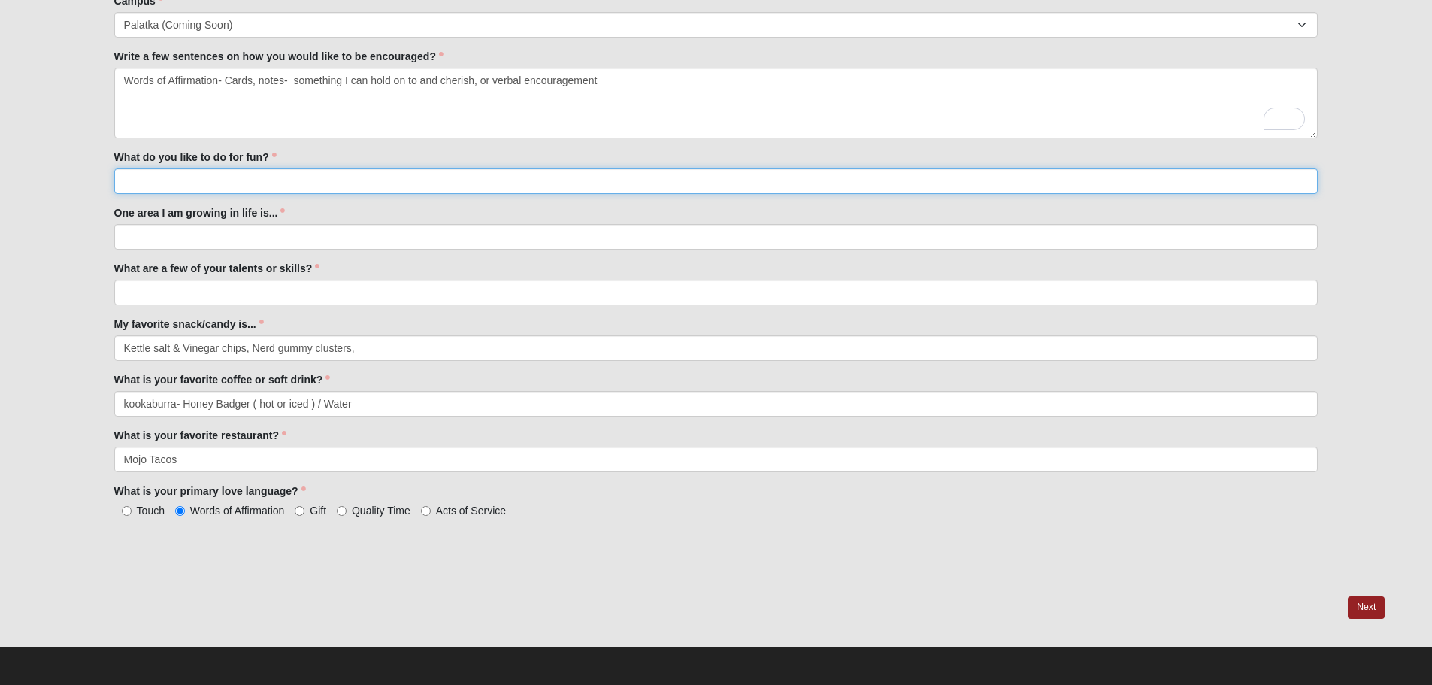
click at [159, 170] on input "What do you like to do for fun?" at bounding box center [716, 181] width 1204 height 26
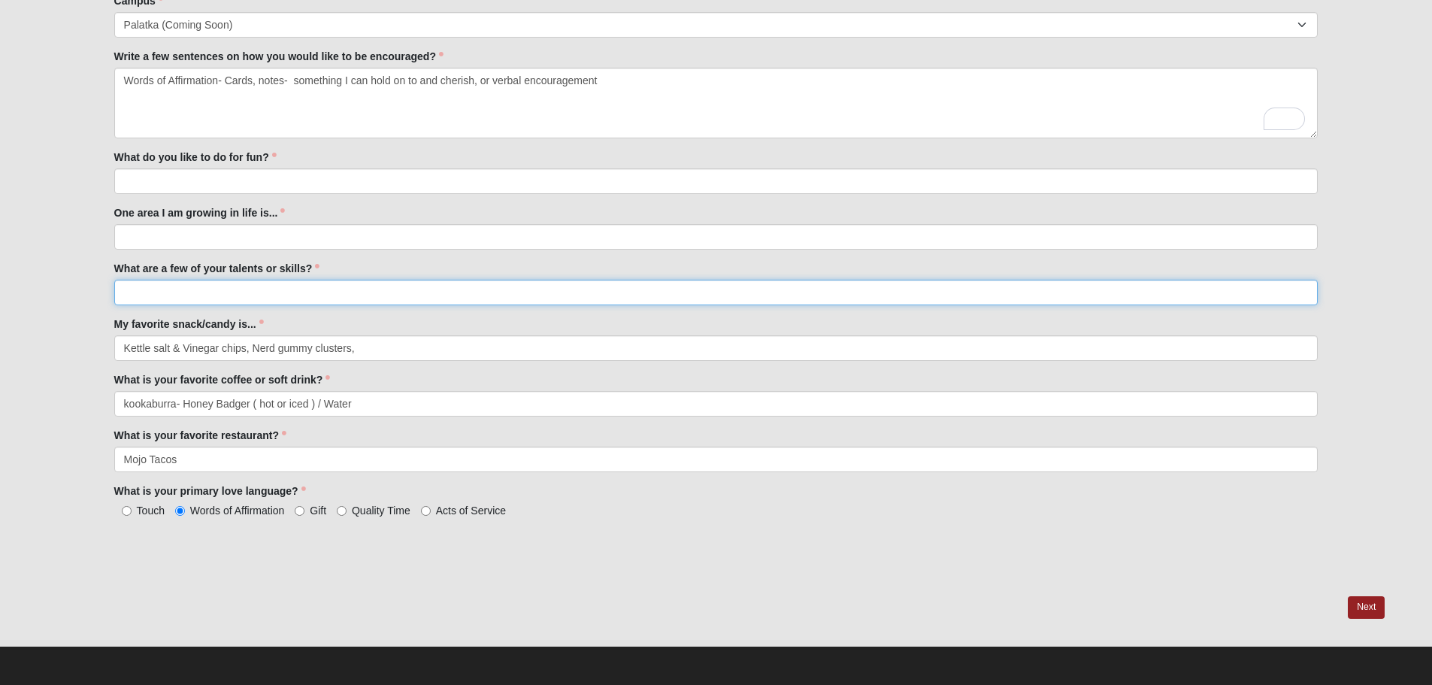
click at [253, 287] on input "What are a few of your talents or skills?" at bounding box center [716, 293] width 1204 height 26
